Goal: Find specific page/section: Find specific page/section

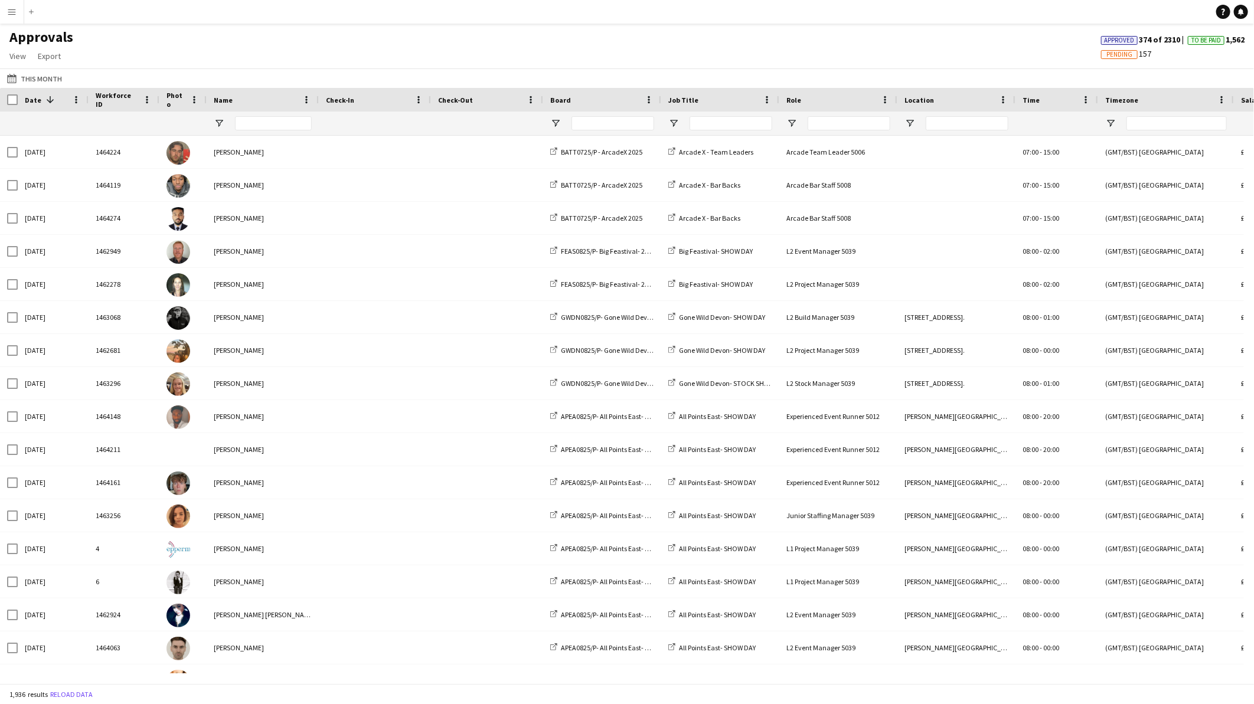
click at [8, 10] on app-icon "Menu" at bounding box center [11, 11] width 9 height 9
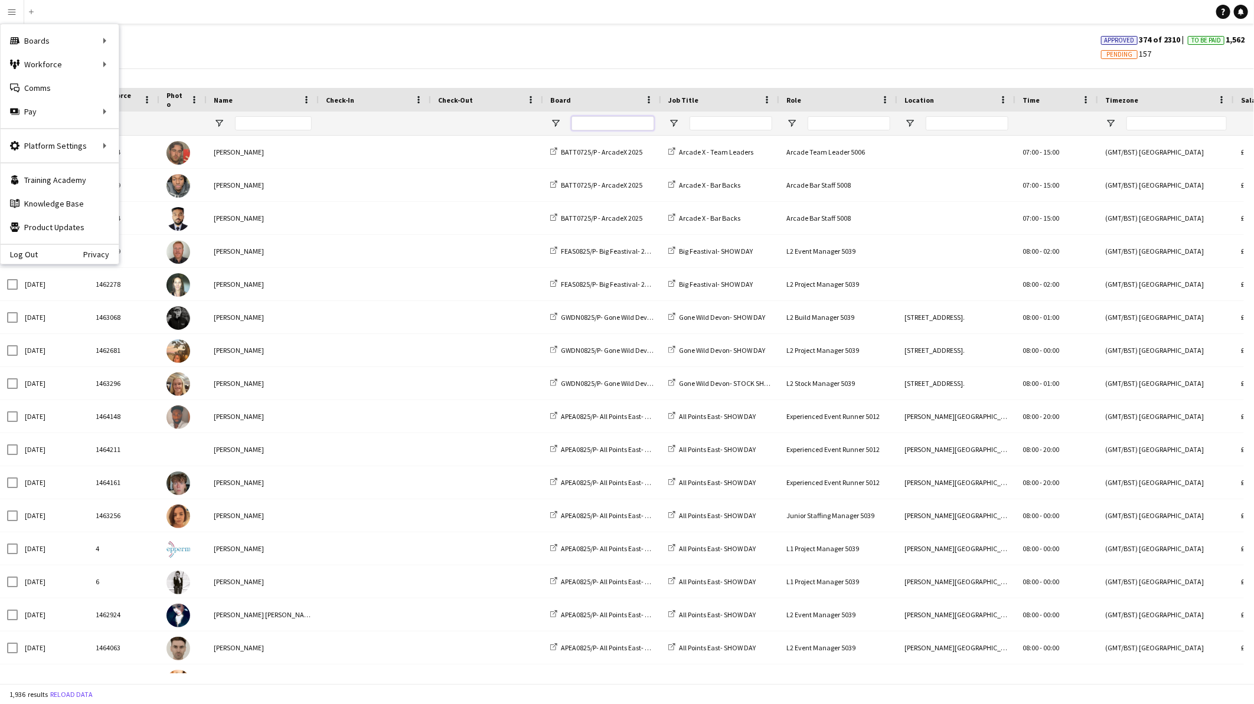
click at [628, 125] on input "Board Filter Input" at bounding box center [612, 123] width 83 height 14
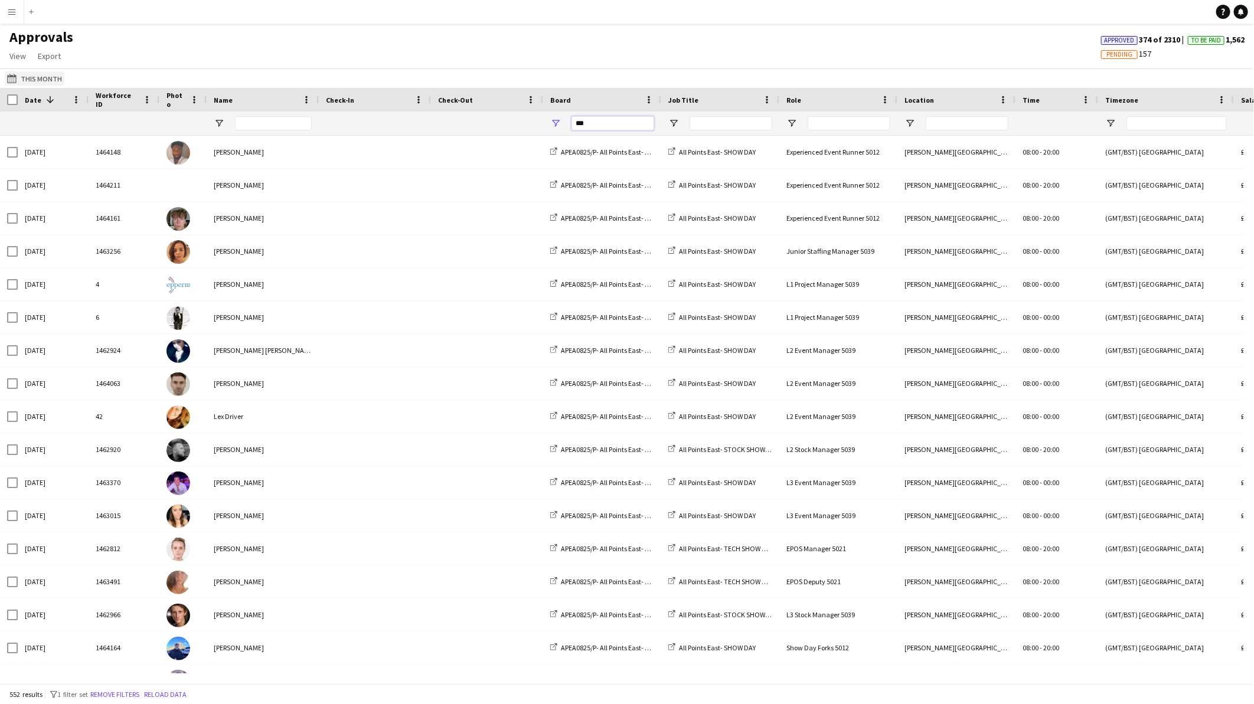
type input "***"
click at [48, 78] on button "This Month This Month" at bounding box center [35, 78] width 60 height 14
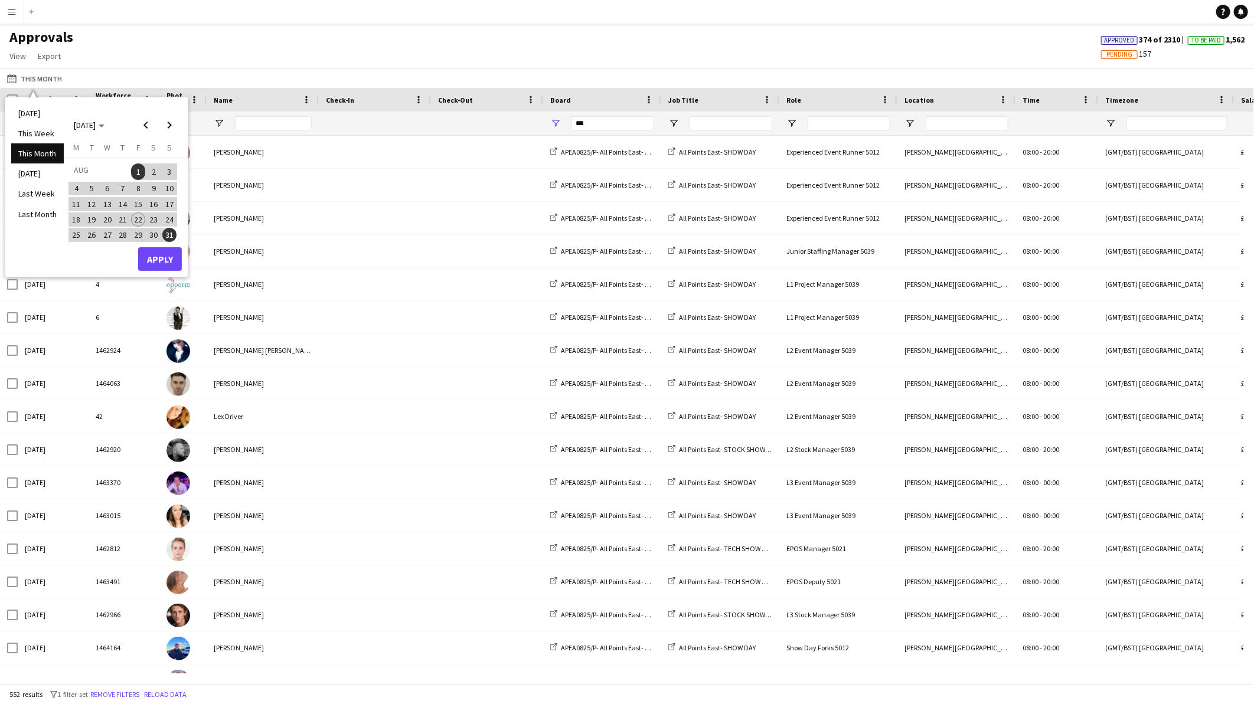
click at [77, 233] on span "25" at bounding box center [76, 235] width 14 height 14
drag, startPoint x: 158, startPoint y: 256, endPoint x: 172, endPoint y: 263, distance: 16.1
click at [158, 256] on button "Apply" at bounding box center [160, 259] width 44 height 24
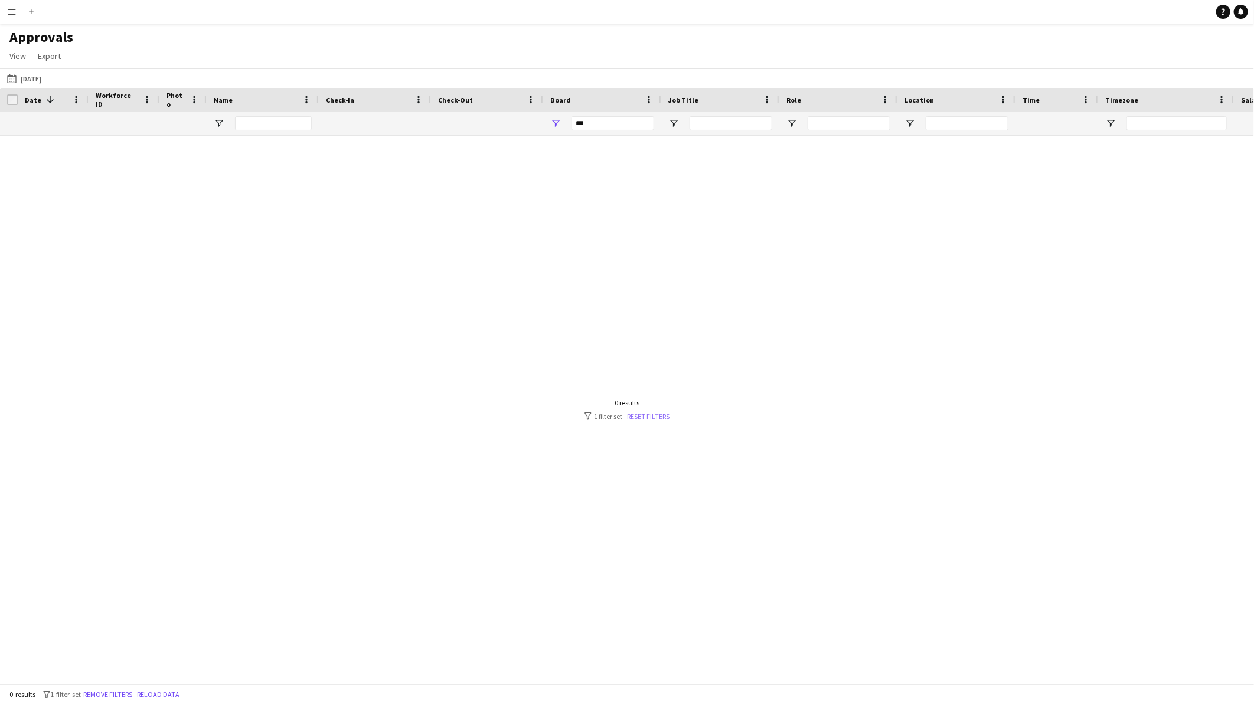
click at [647, 417] on link "Reset filters" at bounding box center [648, 416] width 42 height 9
drag, startPoint x: 11, startPoint y: 15, endPoint x: 19, endPoint y: 33, distance: 20.1
click at [11, 14] on app-icon "Menu" at bounding box center [11, 11] width 9 height 9
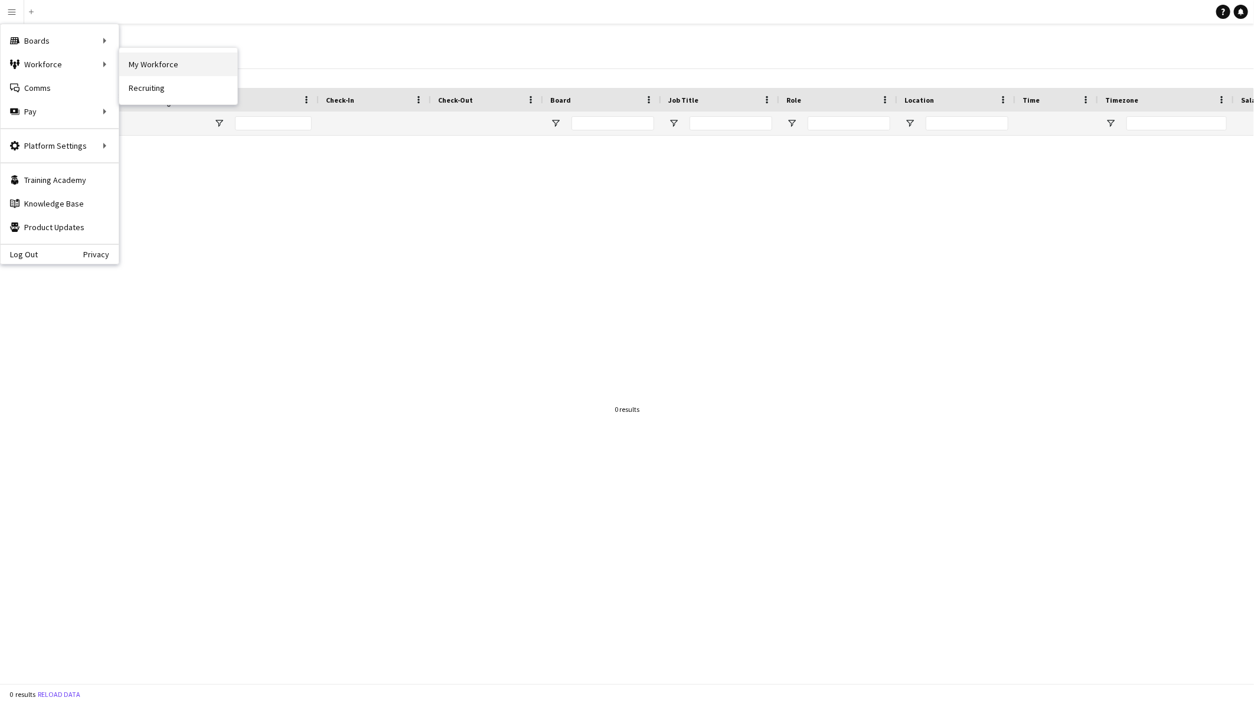
click at [173, 61] on link "My Workforce" at bounding box center [178, 65] width 118 height 24
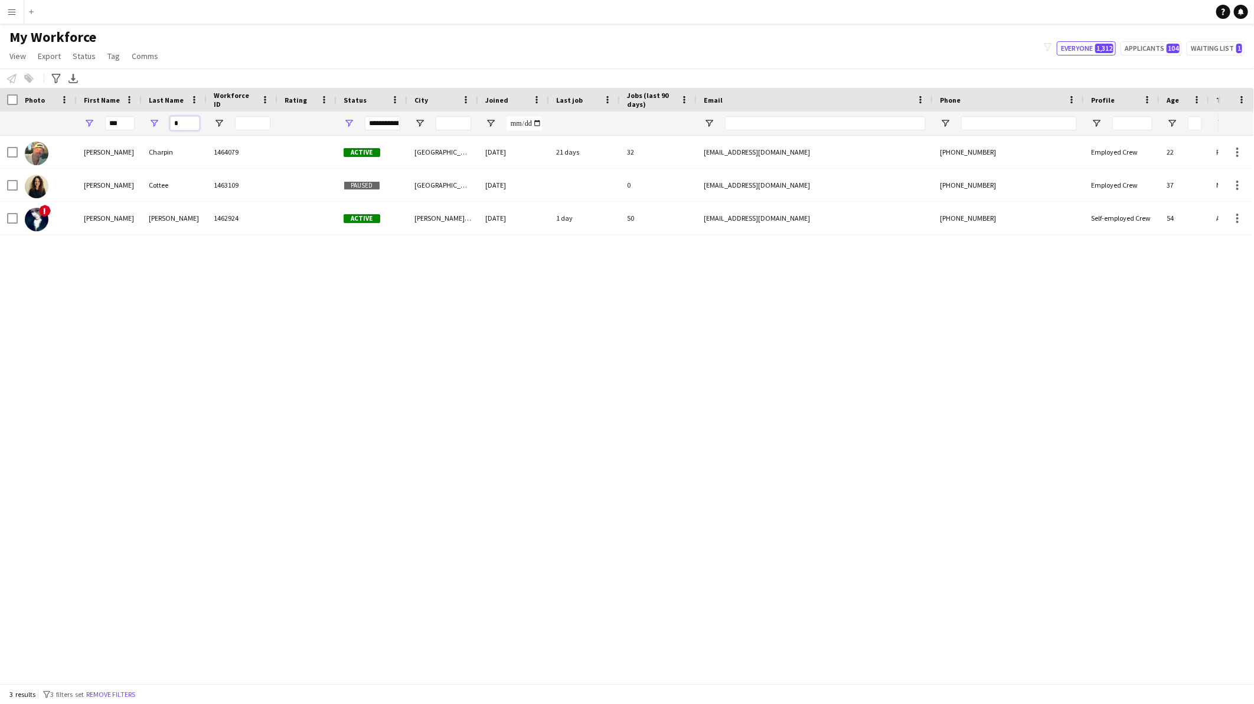
drag, startPoint x: 181, startPoint y: 122, endPoint x: 156, endPoint y: 122, distance: 24.8
click at [156, 122] on div "*" at bounding box center [174, 124] width 65 height 24
type input "*"
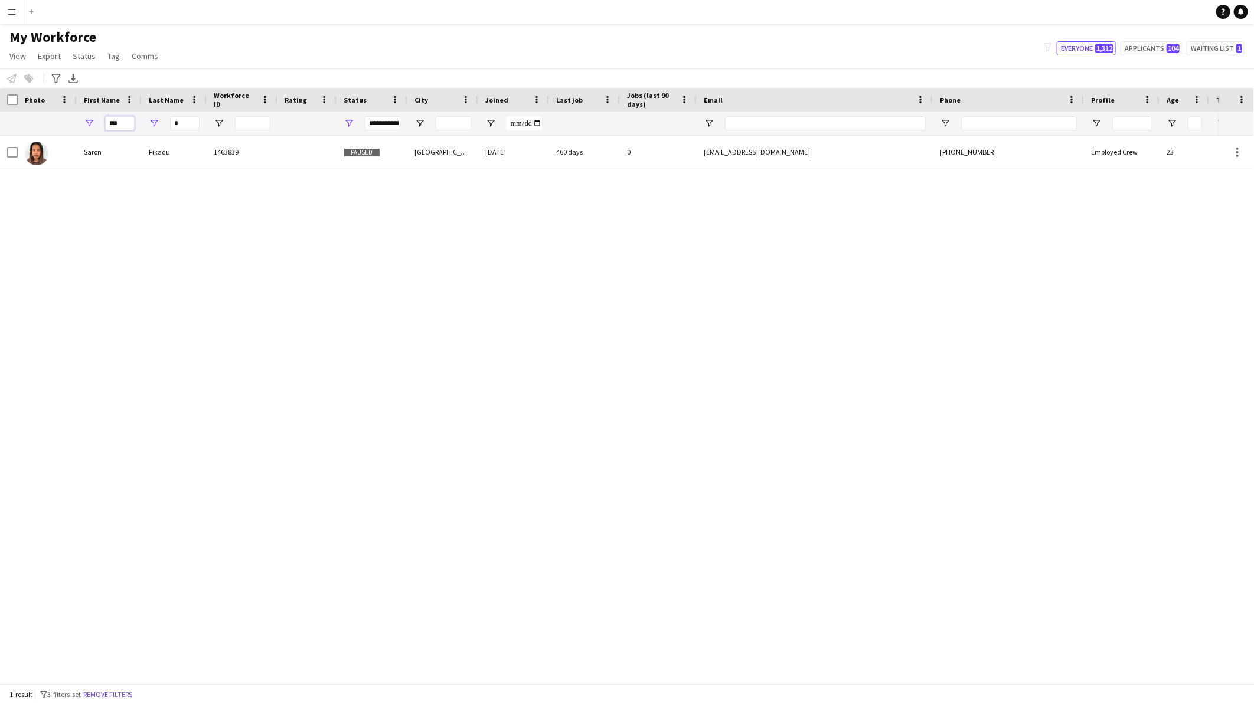
drag, startPoint x: 111, startPoint y: 121, endPoint x: 84, endPoint y: 116, distance: 27.1
click at [84, 116] on div "***" at bounding box center [109, 124] width 65 height 24
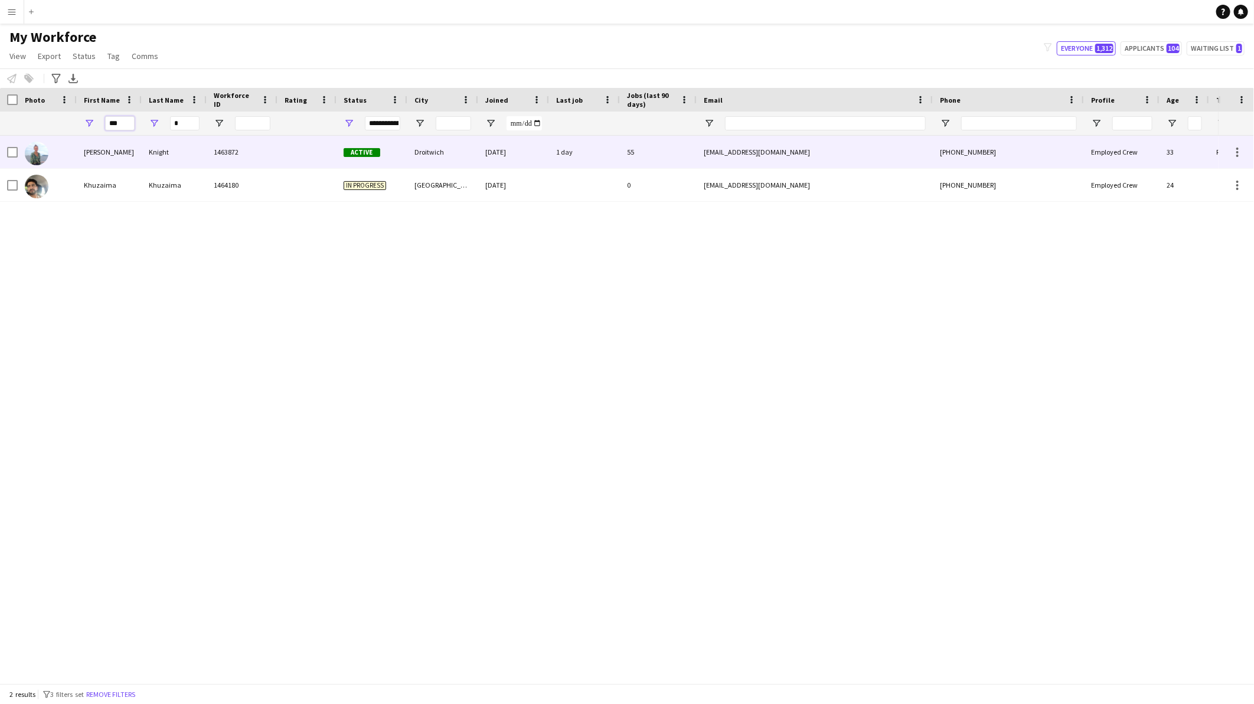
type input "***"
click at [119, 163] on div "[PERSON_NAME]" at bounding box center [109, 152] width 65 height 32
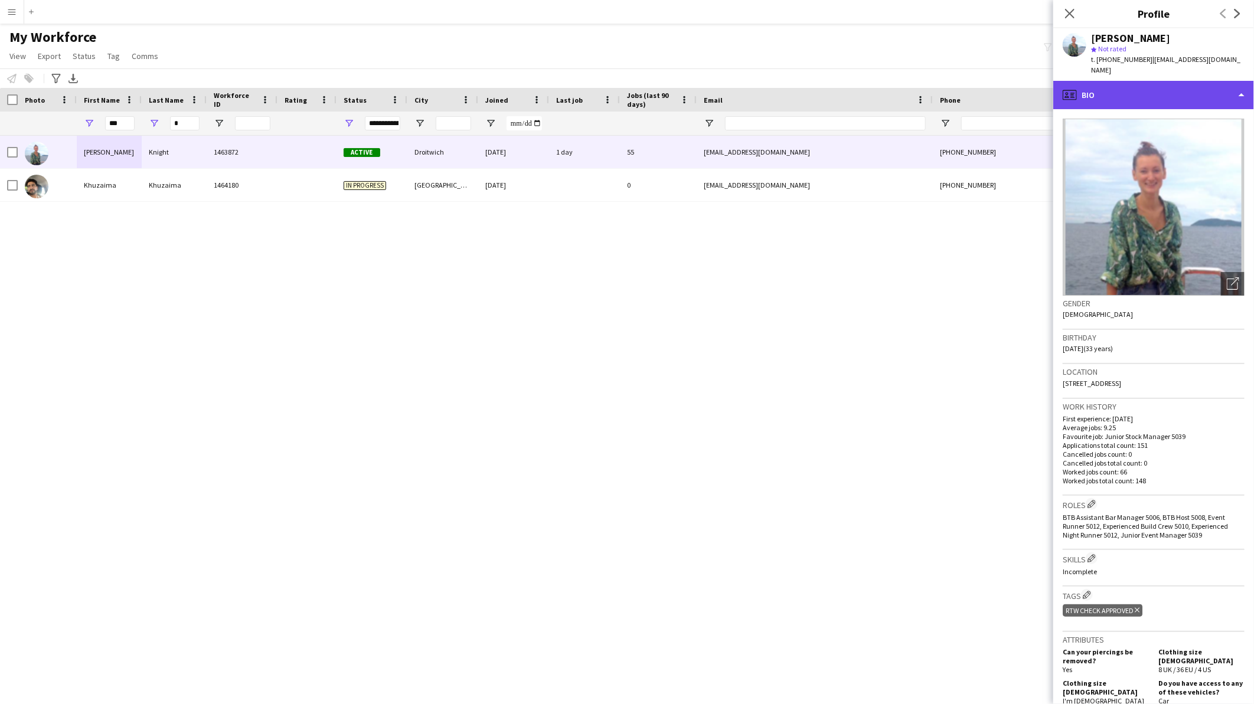
click at [1106, 81] on div "profile Bio" at bounding box center [1153, 95] width 201 height 28
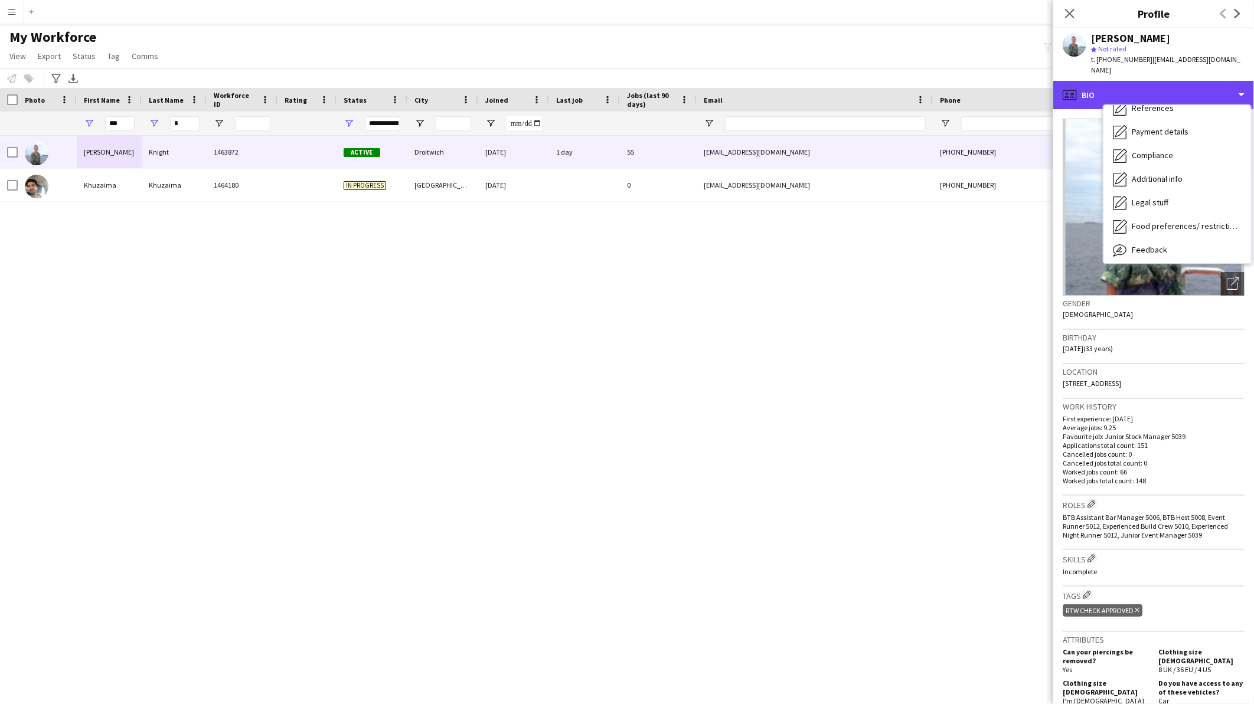
scroll to position [157, 0]
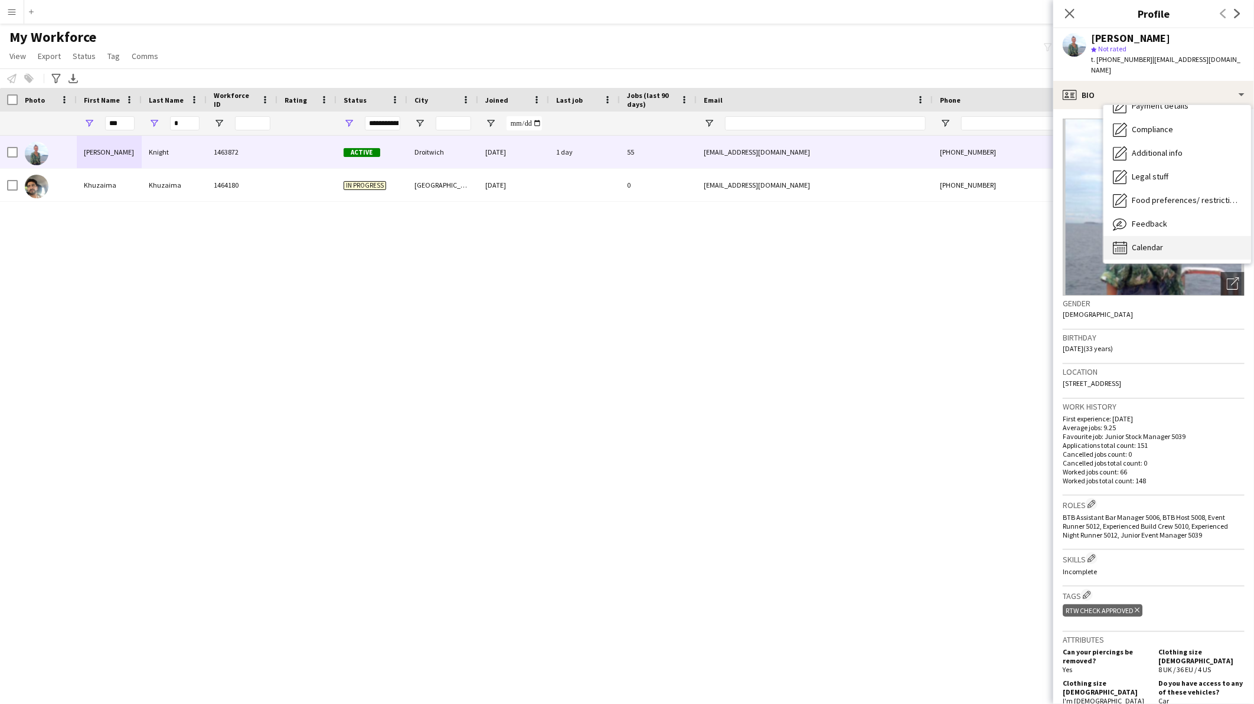
click at [1164, 237] on div "Calendar Calendar" at bounding box center [1177, 248] width 148 height 24
